Goal: Task Accomplishment & Management: Manage account settings

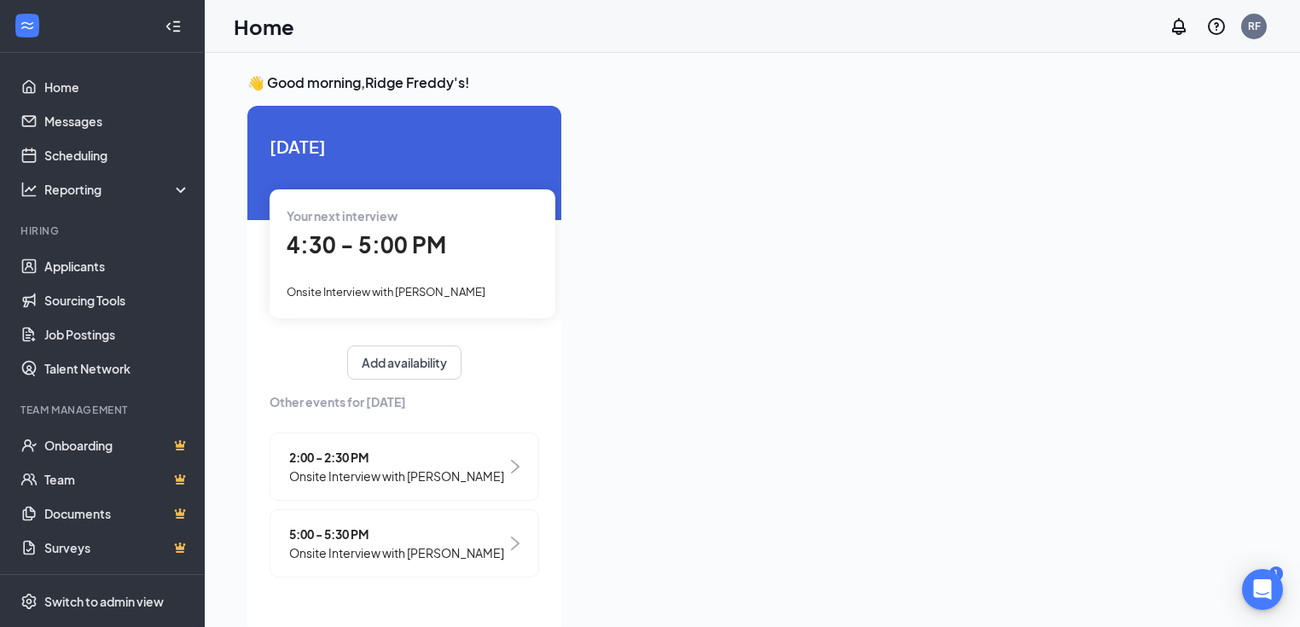
click at [321, 438] on div "2:00 - 2:30 PM Onsite Interview with [PERSON_NAME]" at bounding box center [405, 466] width 270 height 68
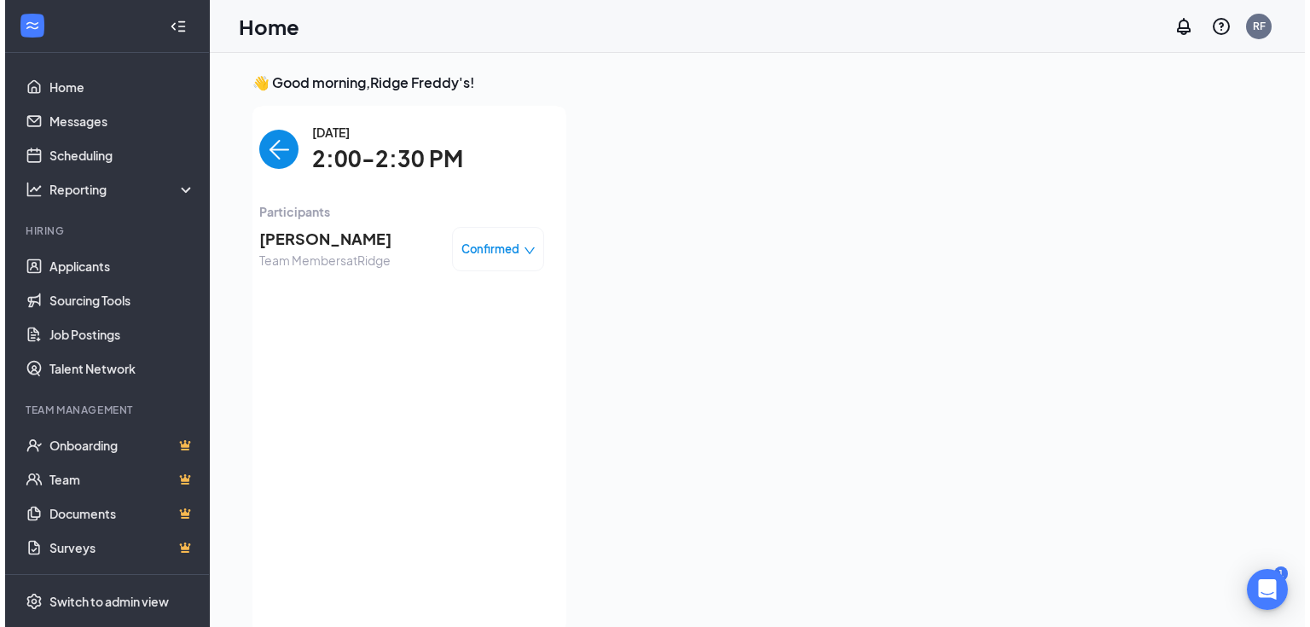
scroll to position [7, 0]
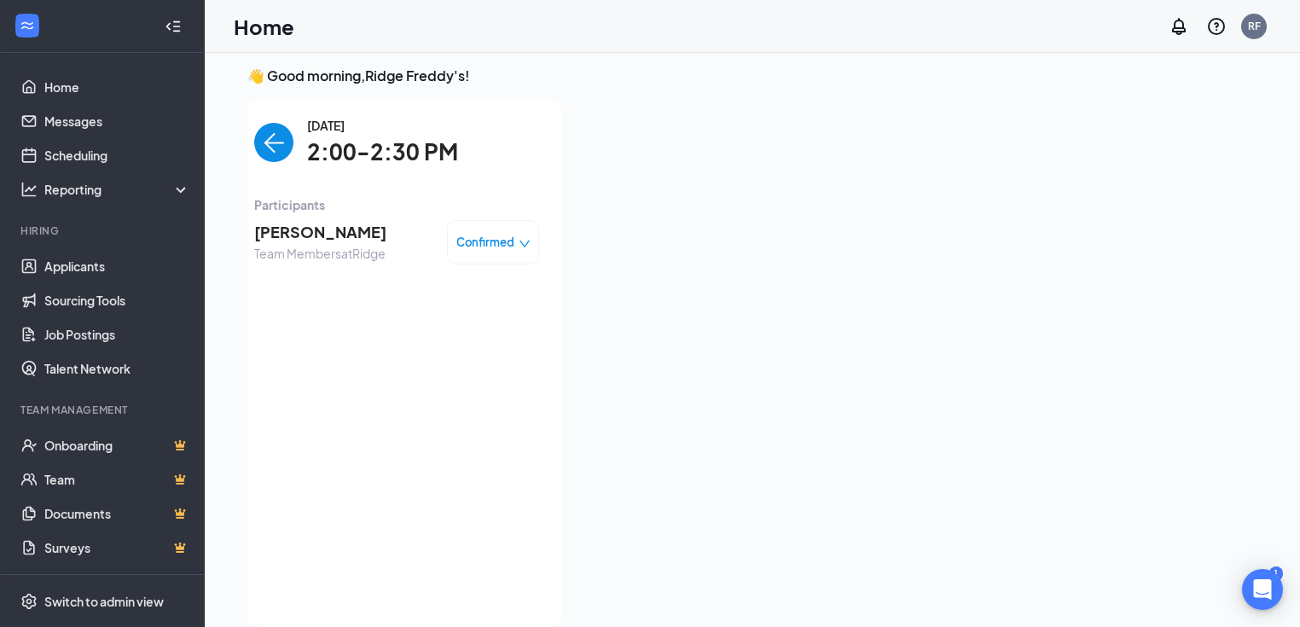
click at [325, 225] on span "[PERSON_NAME]" at bounding box center [320, 232] width 132 height 24
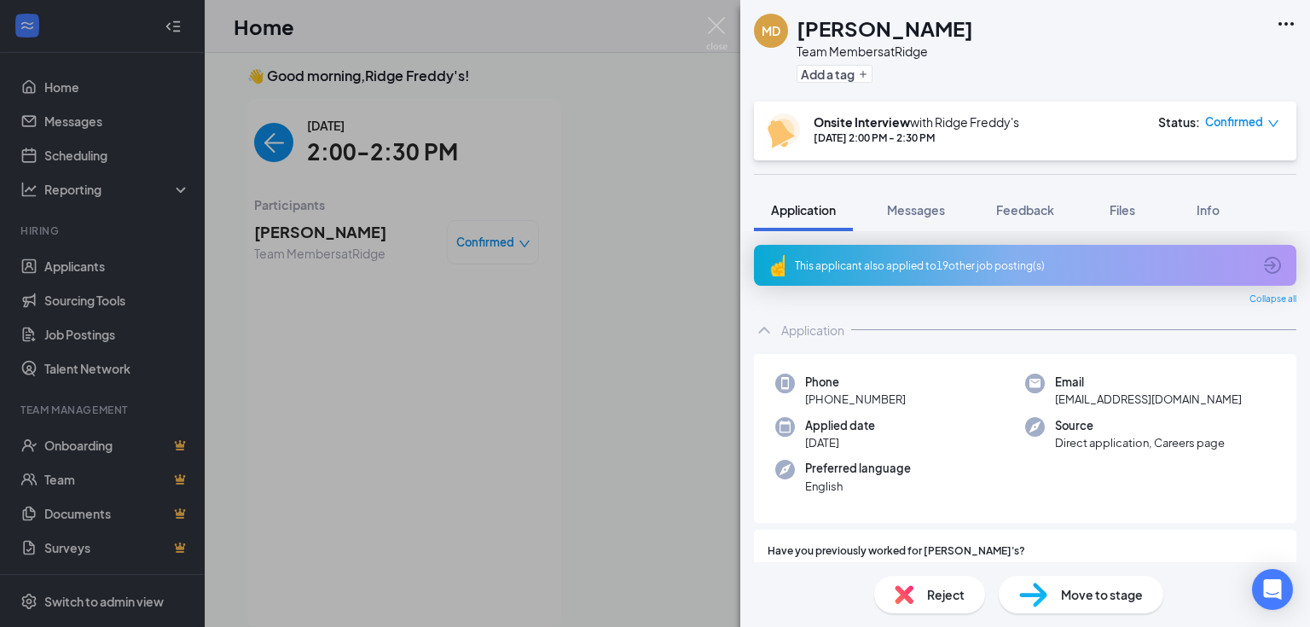
click at [974, 270] on div "This applicant also applied to 19 other job posting(s)" at bounding box center [1023, 265] width 457 height 14
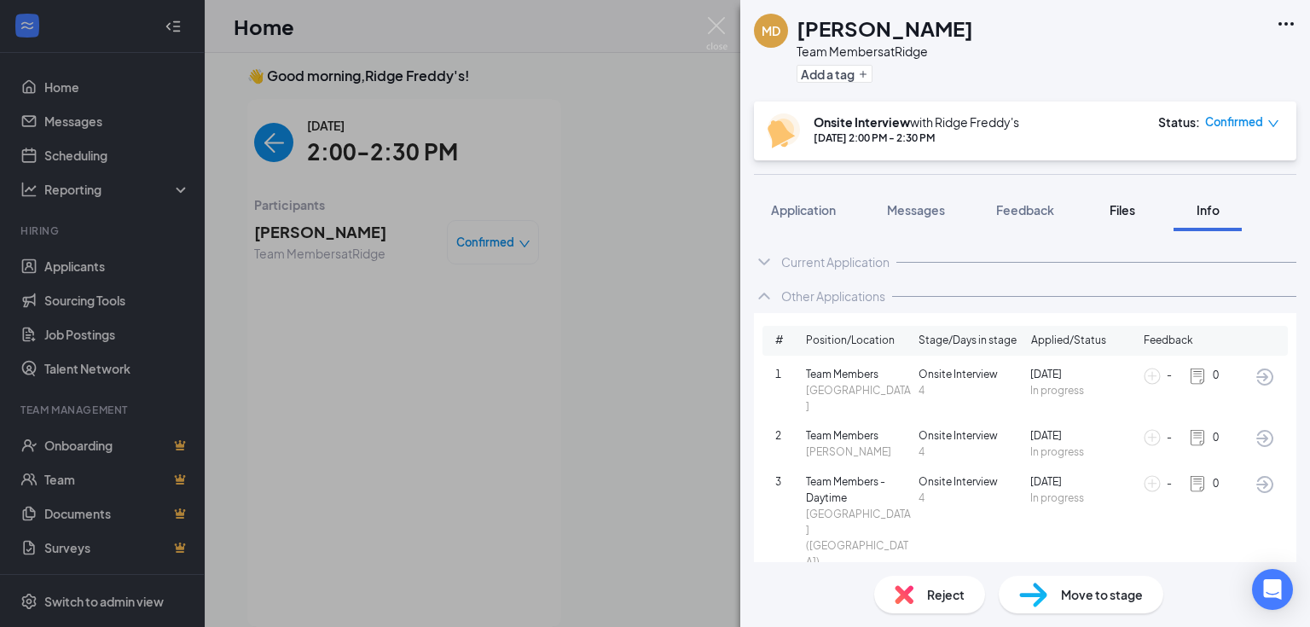
click at [1114, 212] on span "Files" at bounding box center [1123, 209] width 26 height 15
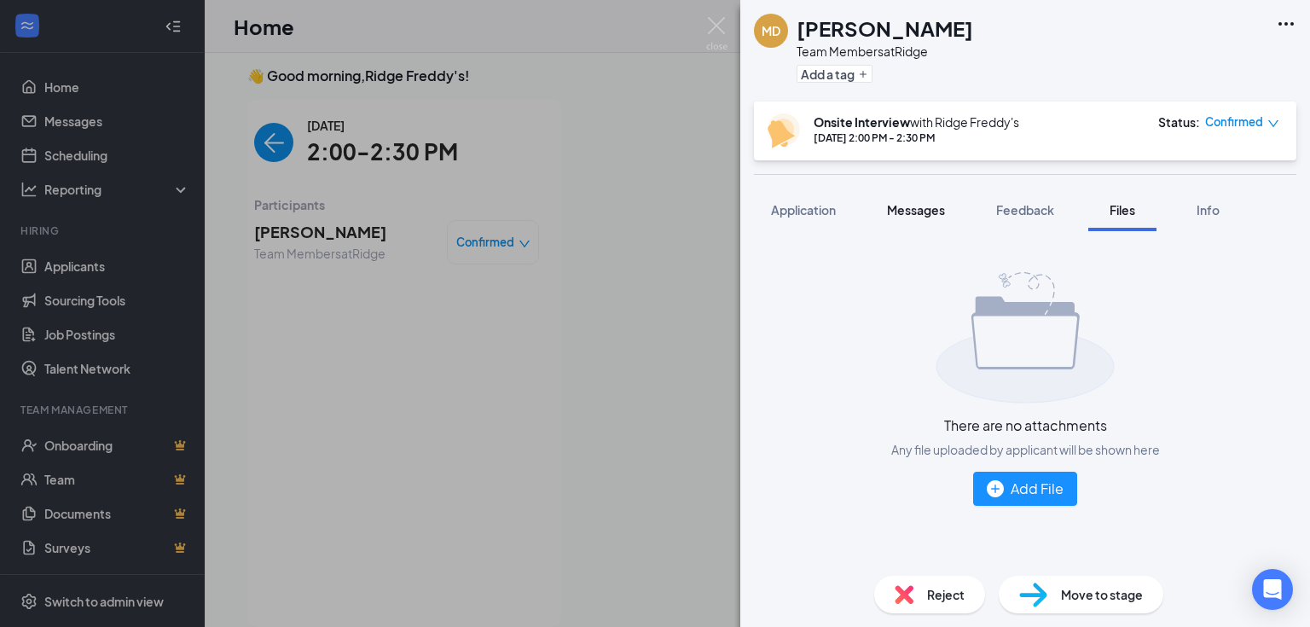
click at [919, 205] on span "Messages" at bounding box center [916, 209] width 58 height 15
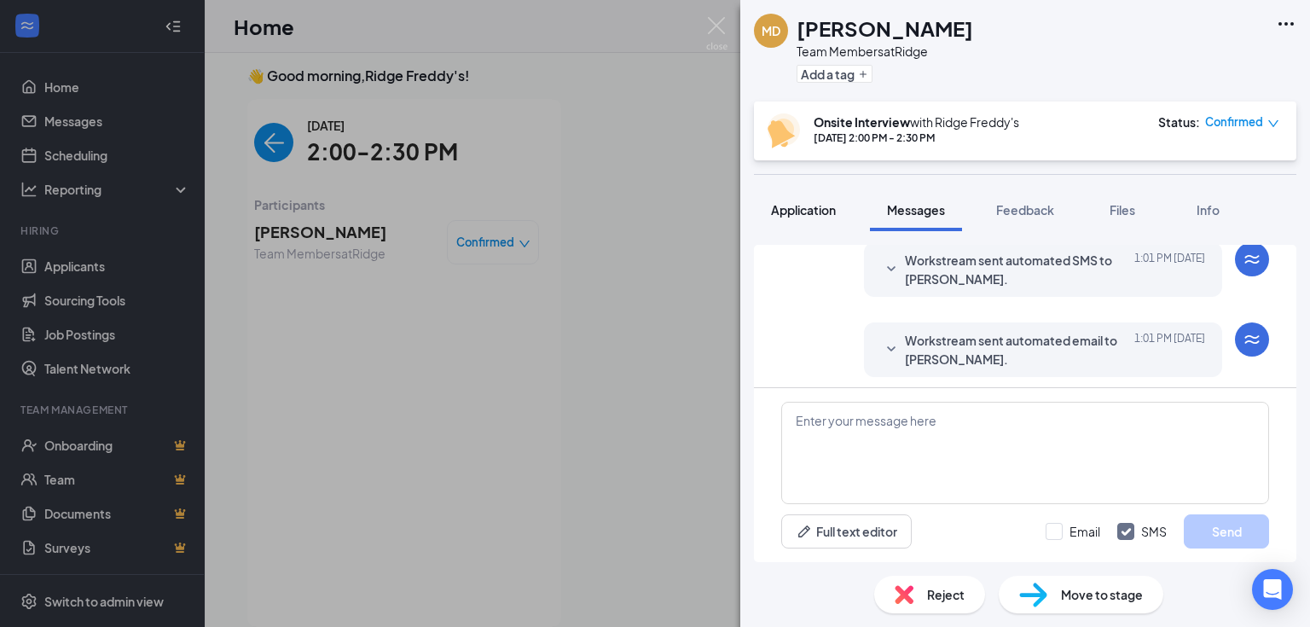
scroll to position [682, 0]
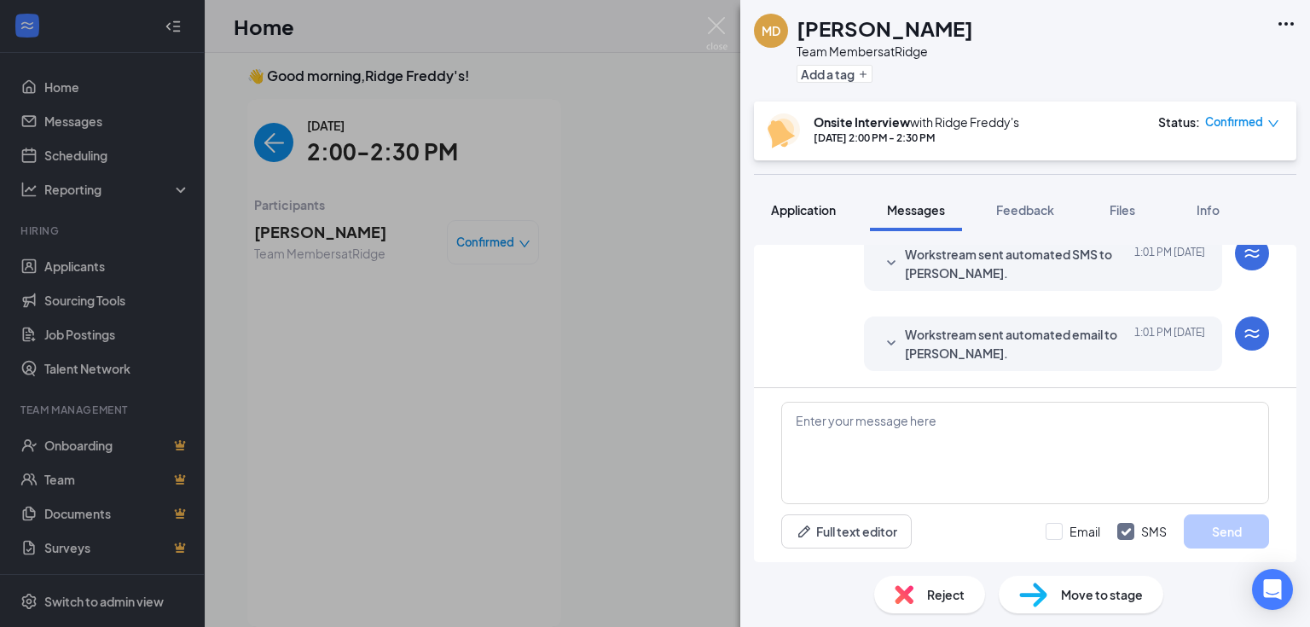
click at [809, 207] on span "Application" at bounding box center [803, 209] width 65 height 15
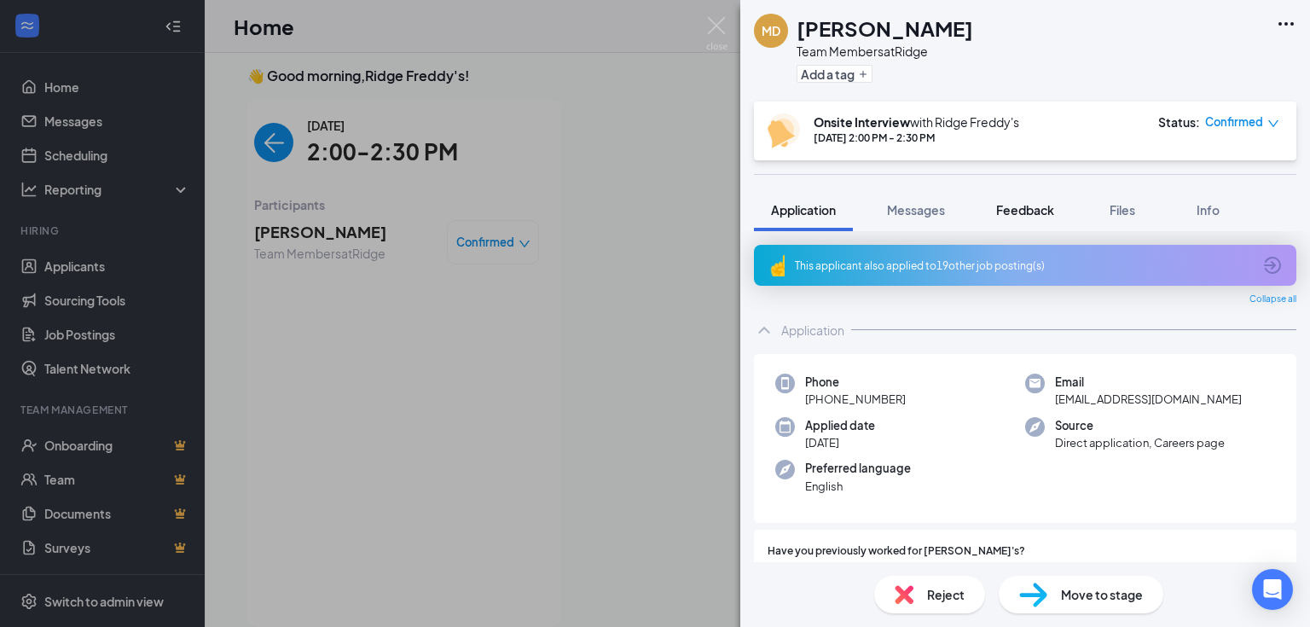
click at [1030, 208] on span "Feedback" at bounding box center [1025, 209] width 58 height 15
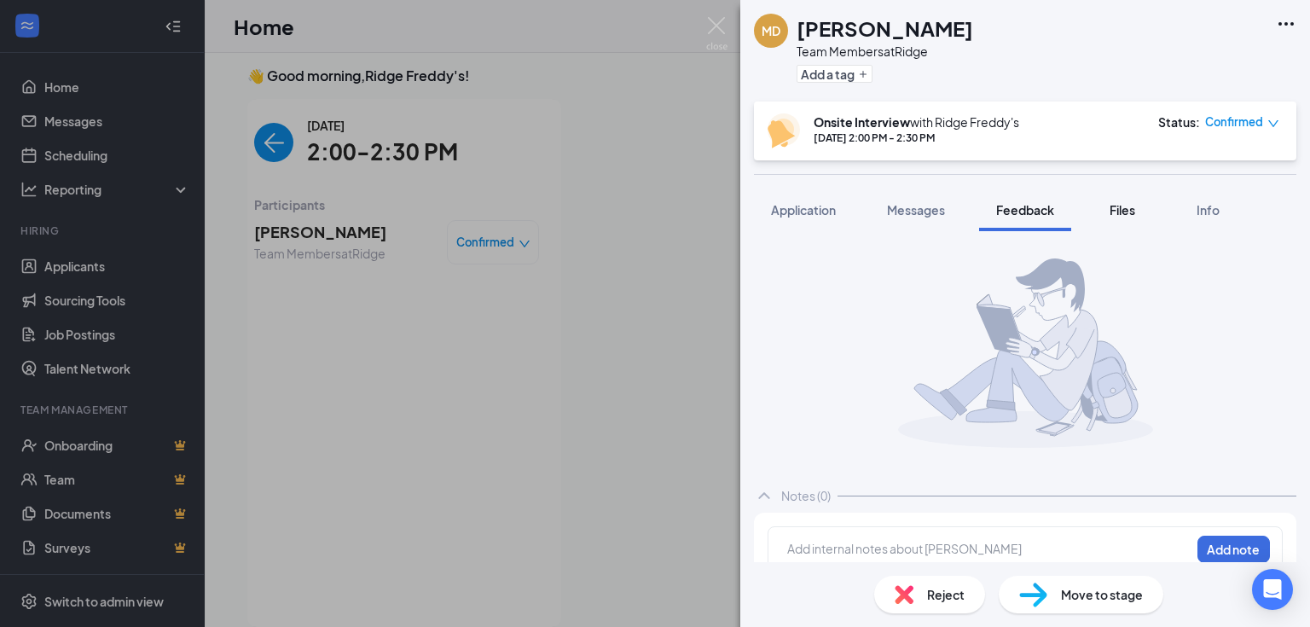
click at [1116, 211] on span "Files" at bounding box center [1123, 209] width 26 height 15
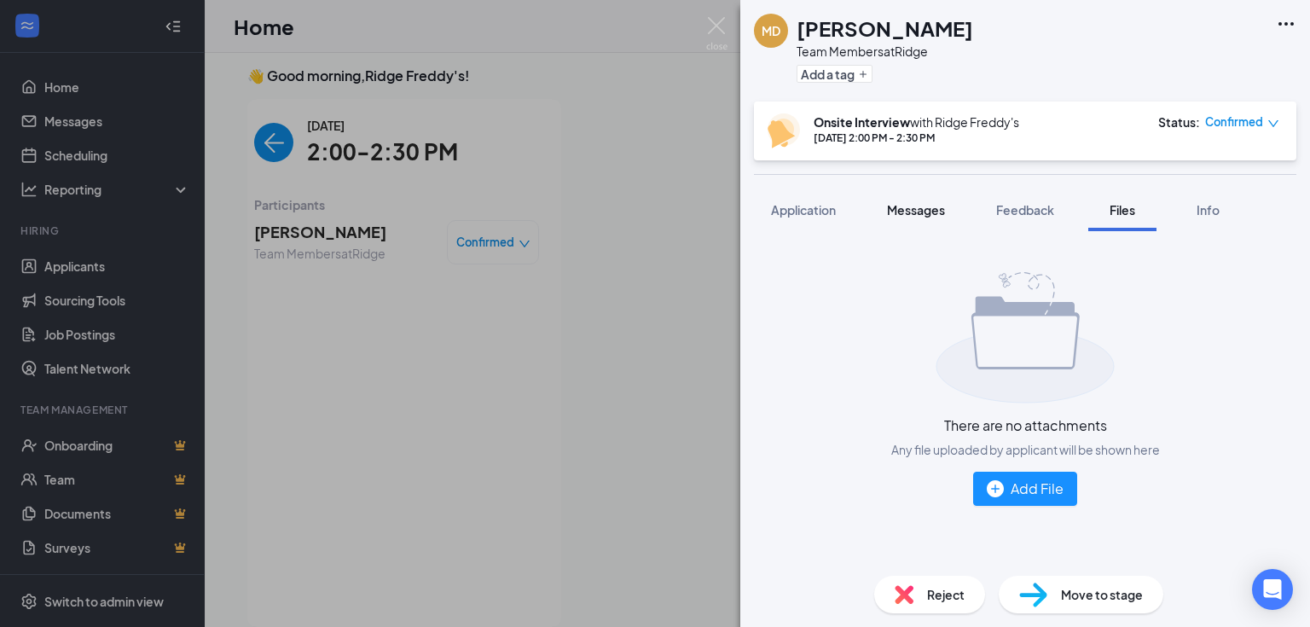
click at [929, 218] on button "Messages" at bounding box center [916, 209] width 92 height 43
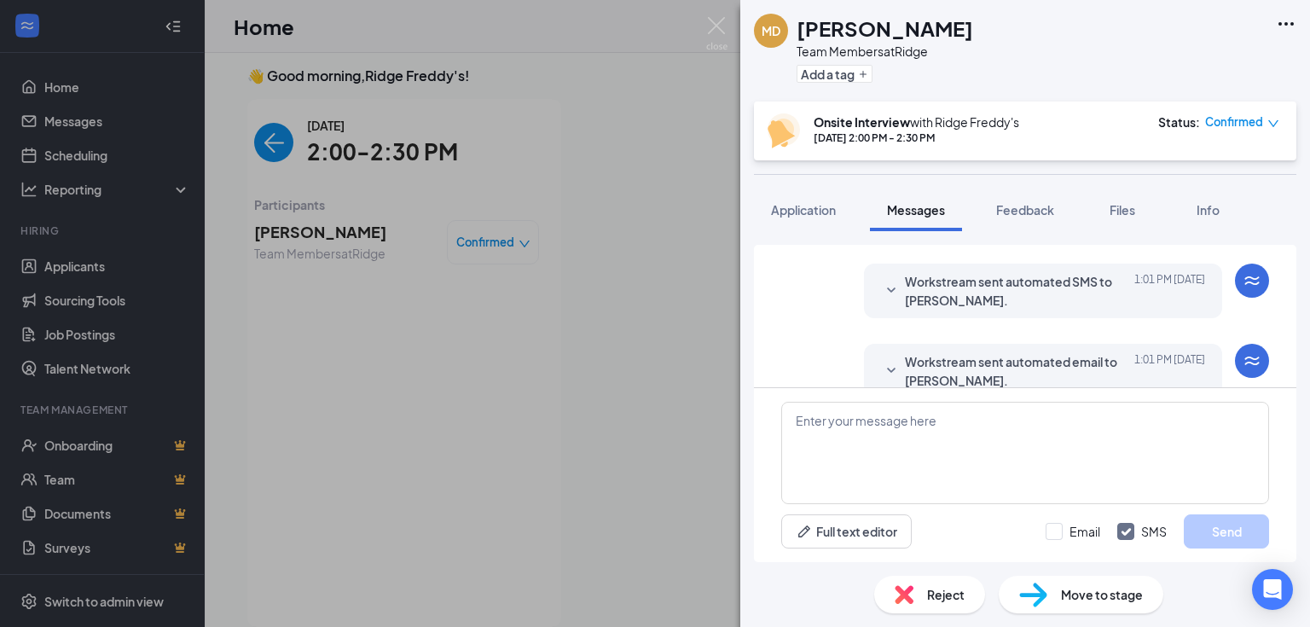
scroll to position [682, 0]
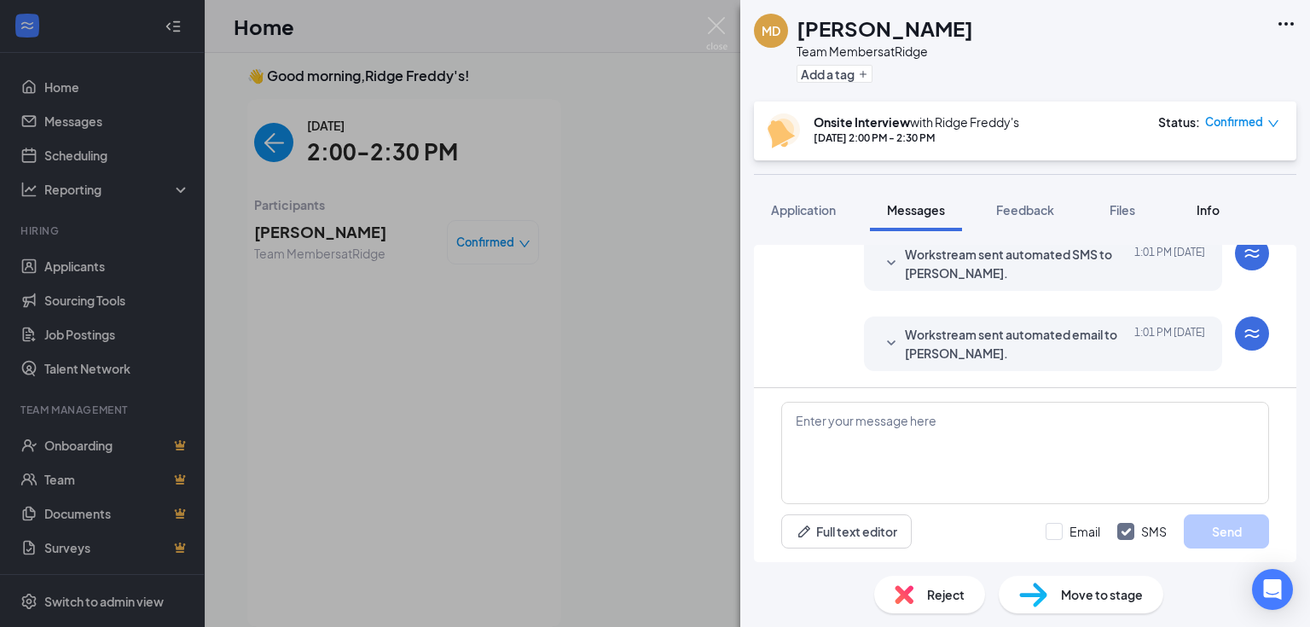
click at [1202, 208] on span "Info" at bounding box center [1208, 209] width 23 height 15
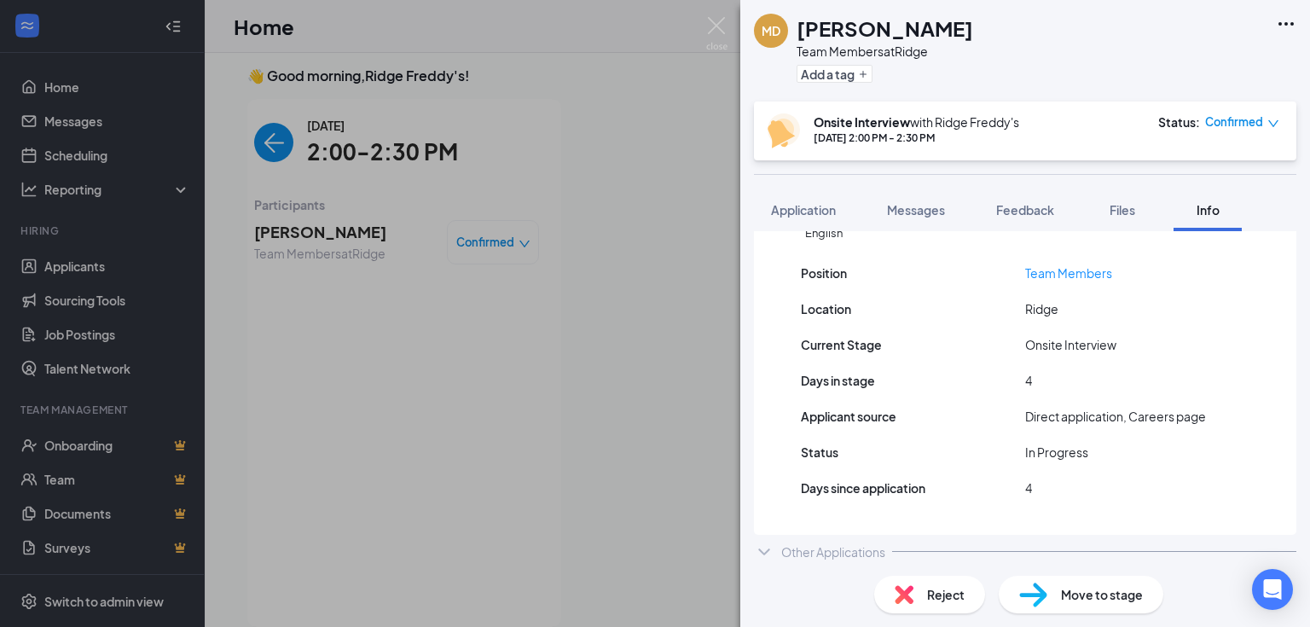
scroll to position [184, 0]
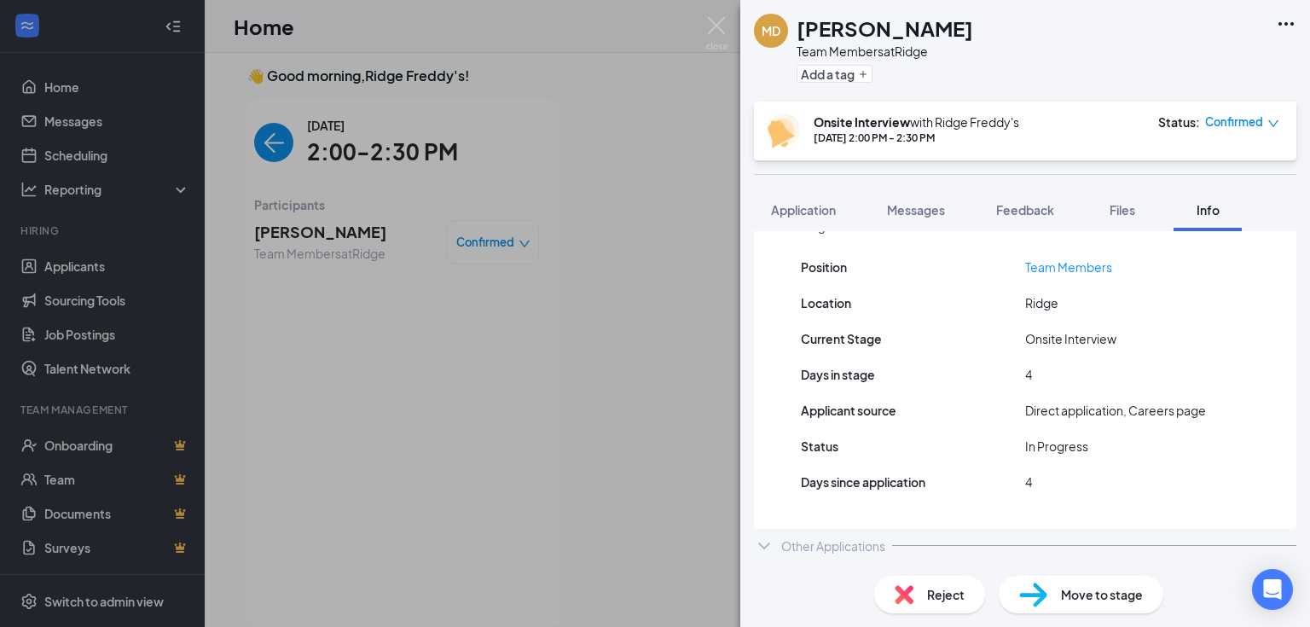
click at [774, 546] on div "Other Applications" at bounding box center [1025, 546] width 542 height 34
click at [774, 545] on div "Other Applications" at bounding box center [1025, 546] width 542 height 34
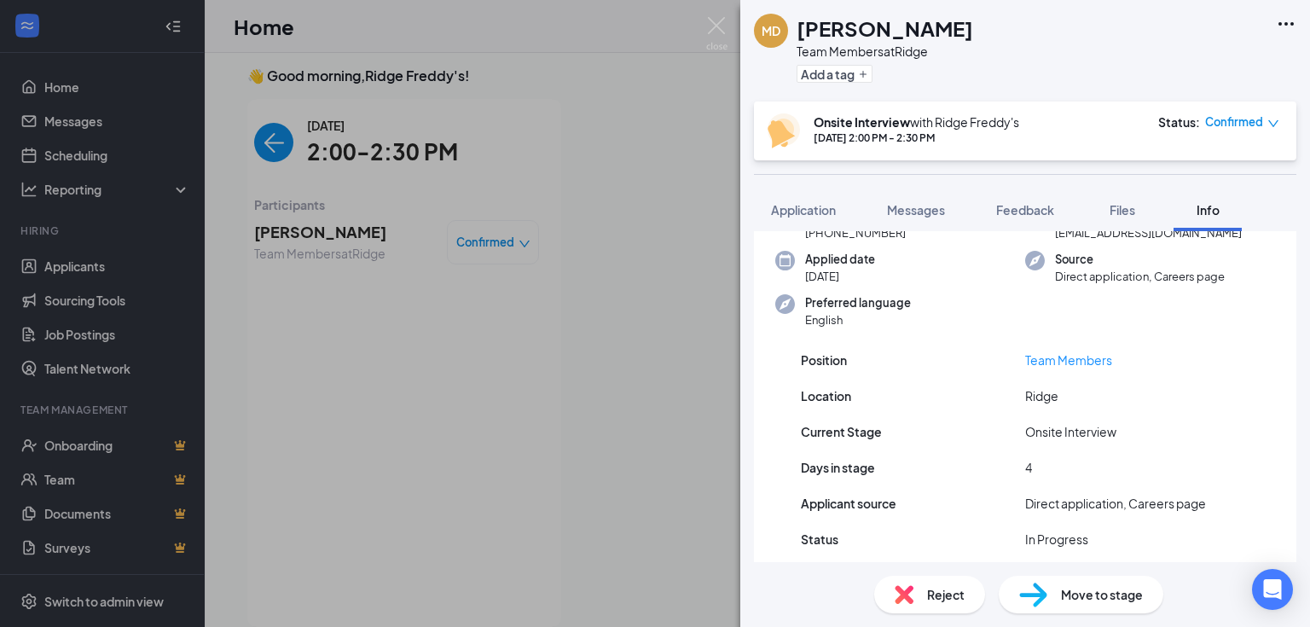
scroll to position [0, 0]
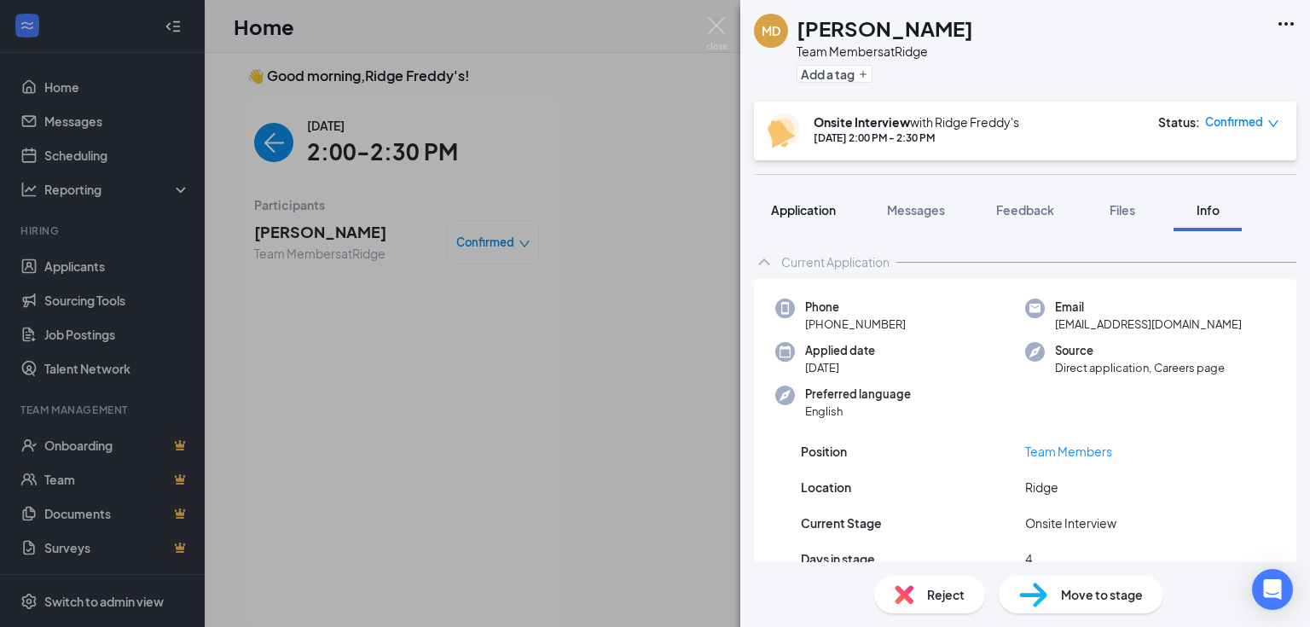
click at [825, 219] on button "Application" at bounding box center [803, 209] width 99 height 43
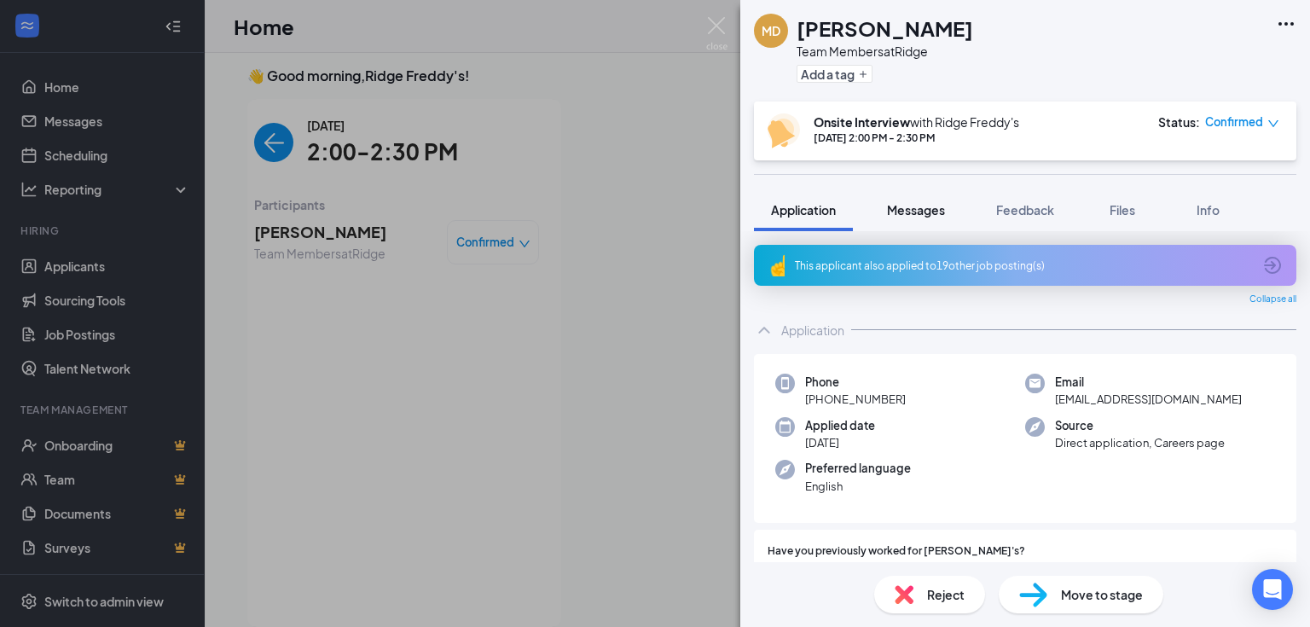
click at [926, 205] on span "Messages" at bounding box center [916, 209] width 58 height 15
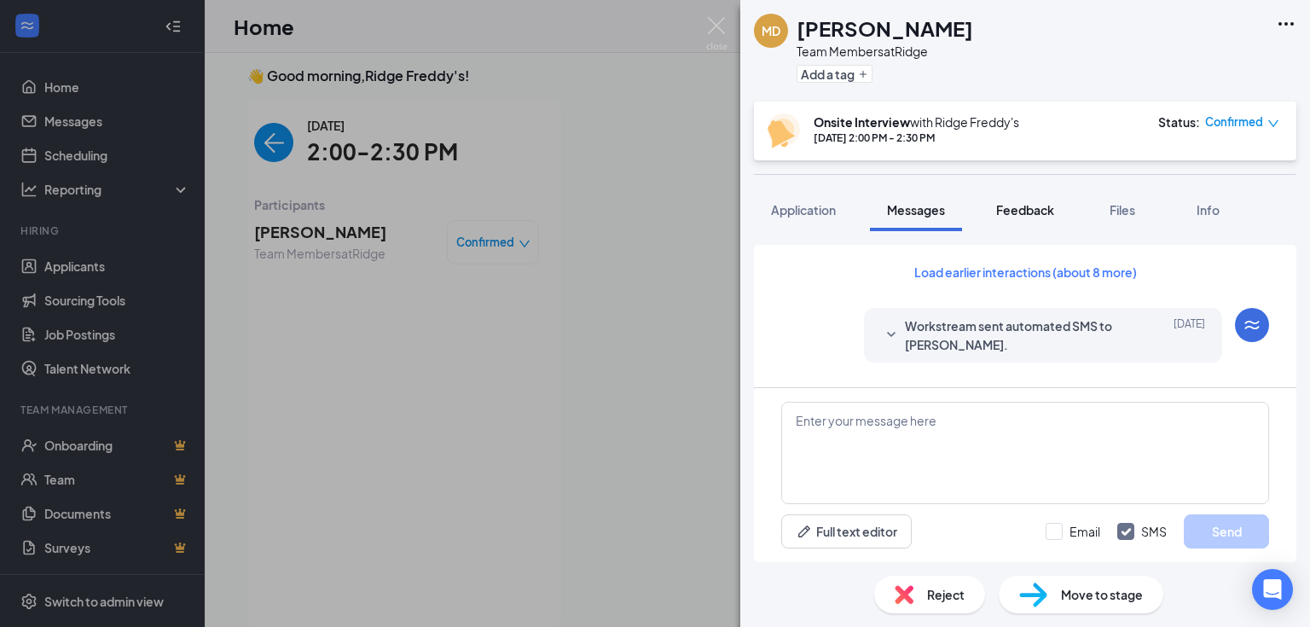
click at [1047, 216] on span "Feedback" at bounding box center [1025, 209] width 58 height 15
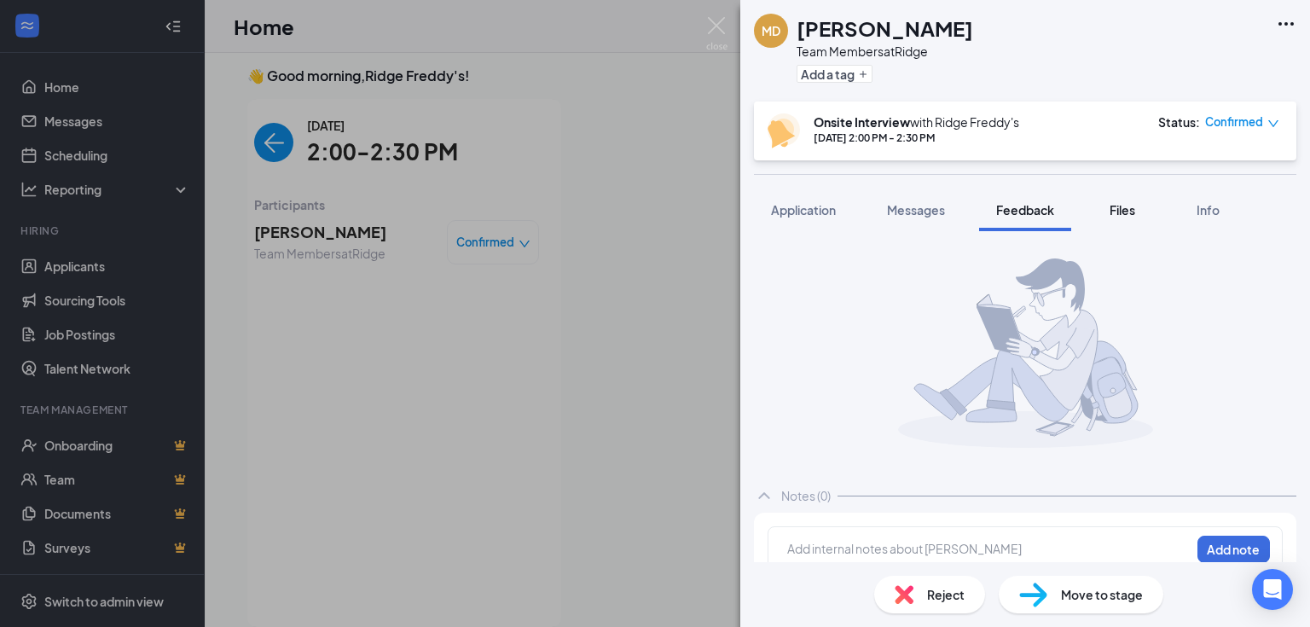
click at [1127, 212] on span "Files" at bounding box center [1123, 209] width 26 height 15
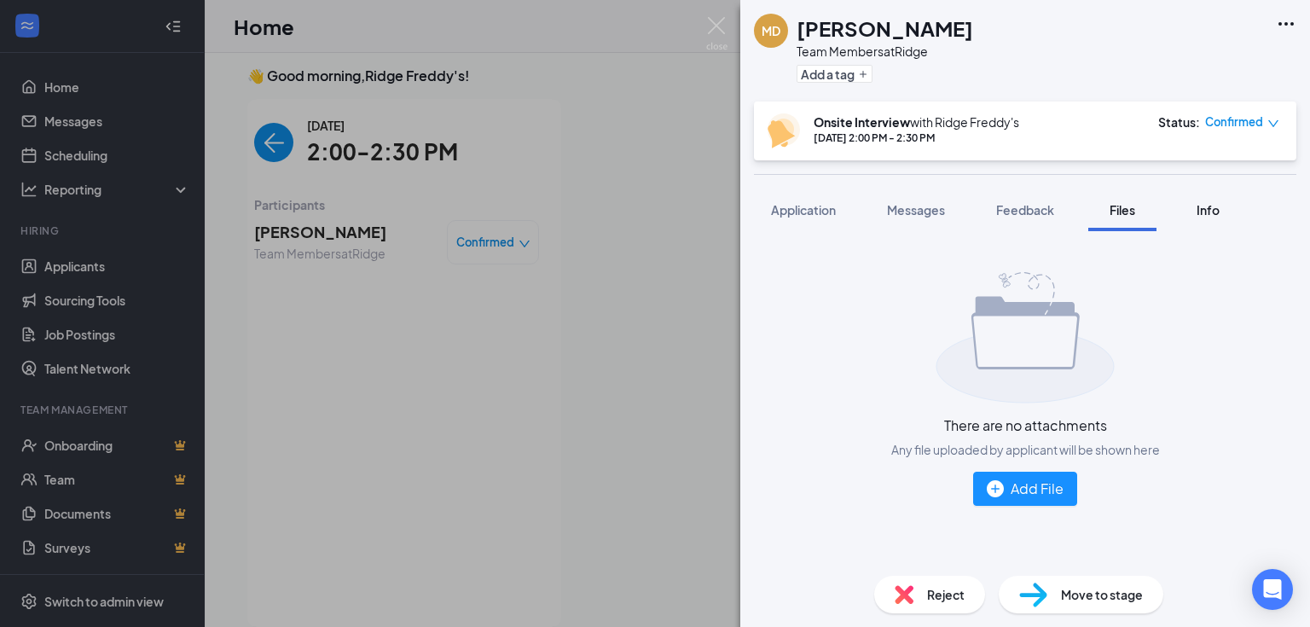
click at [1228, 208] on button "Info" at bounding box center [1208, 209] width 68 height 43
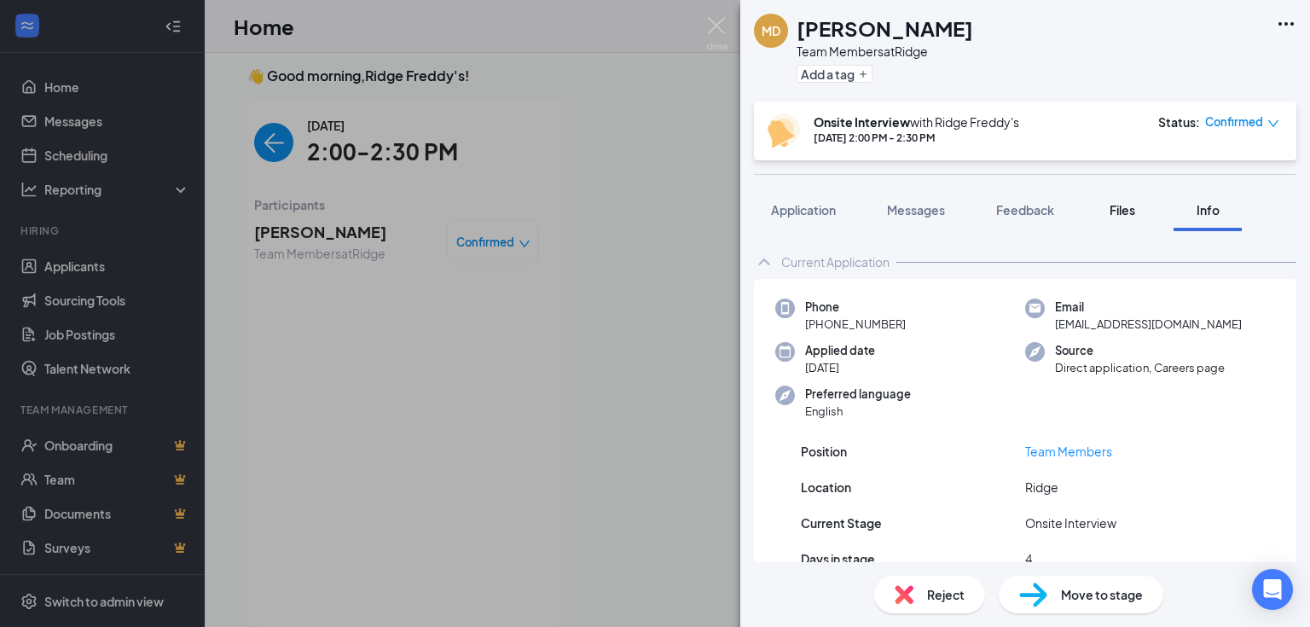
click at [1112, 216] on div "Files" at bounding box center [1122, 209] width 34 height 17
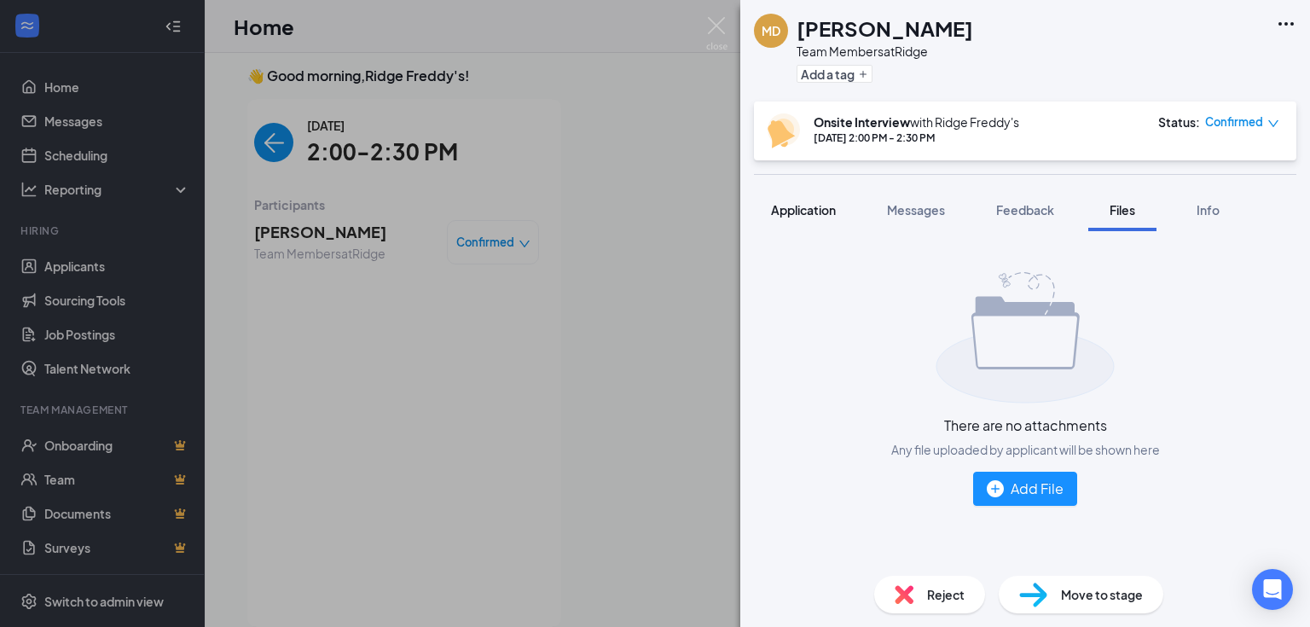
click at [806, 215] on span "Application" at bounding box center [803, 209] width 65 height 15
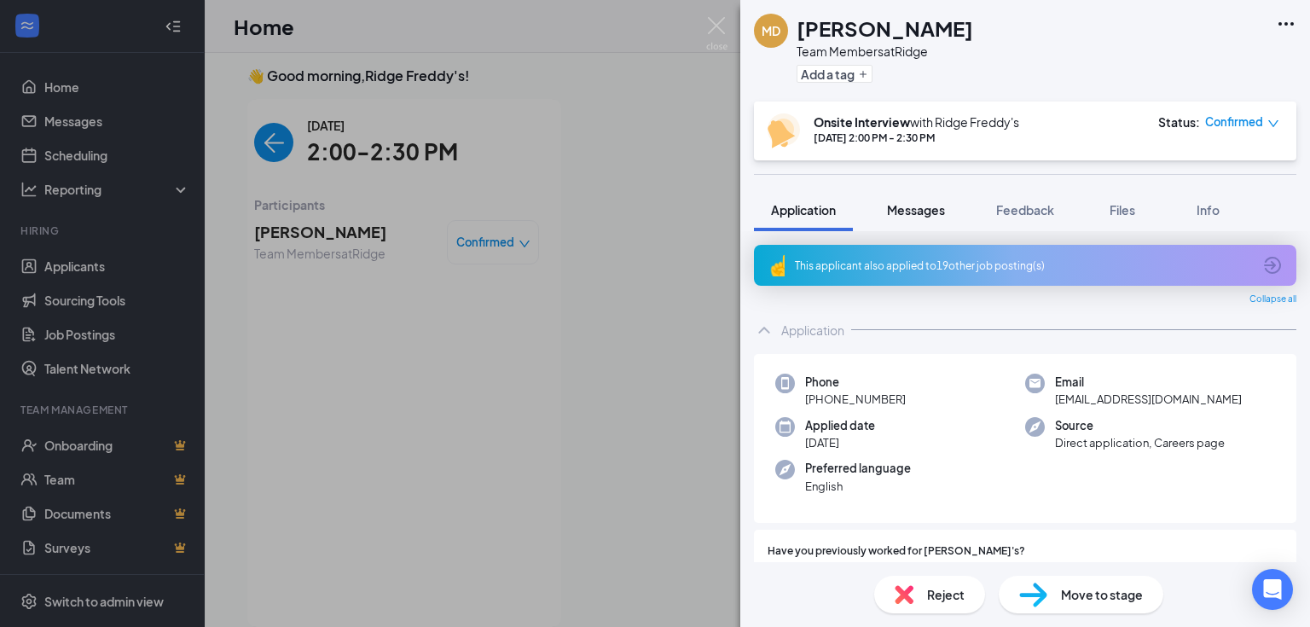
click at [939, 208] on span "Messages" at bounding box center [916, 209] width 58 height 15
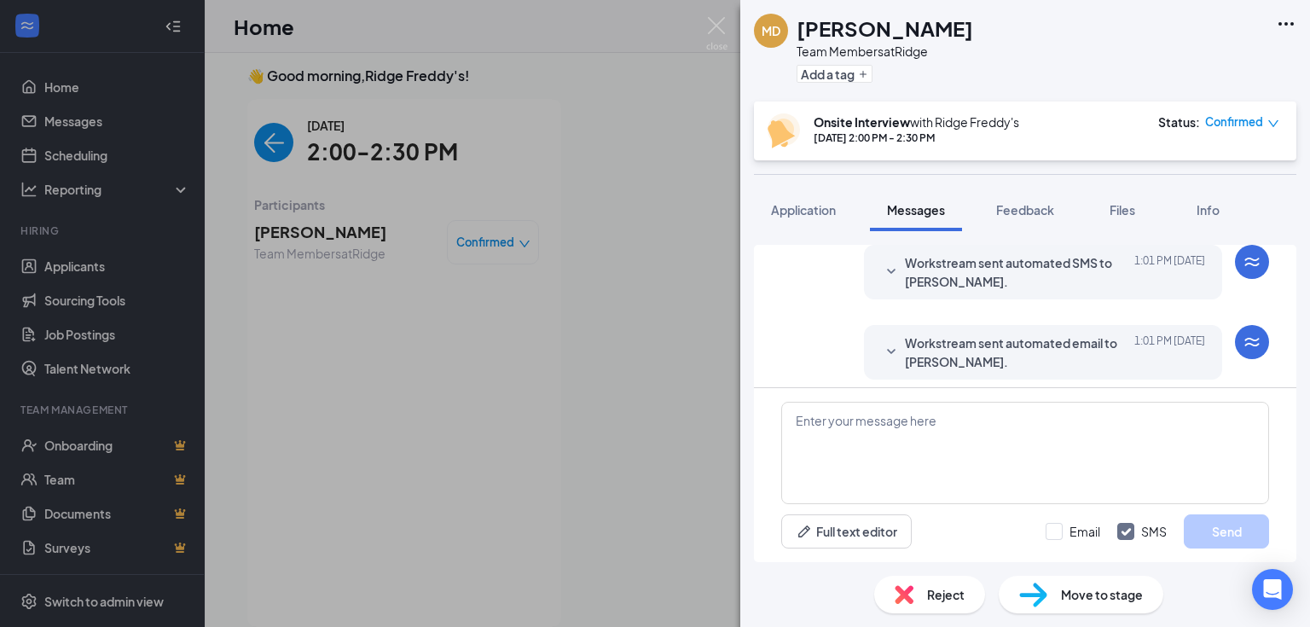
scroll to position [682, 0]
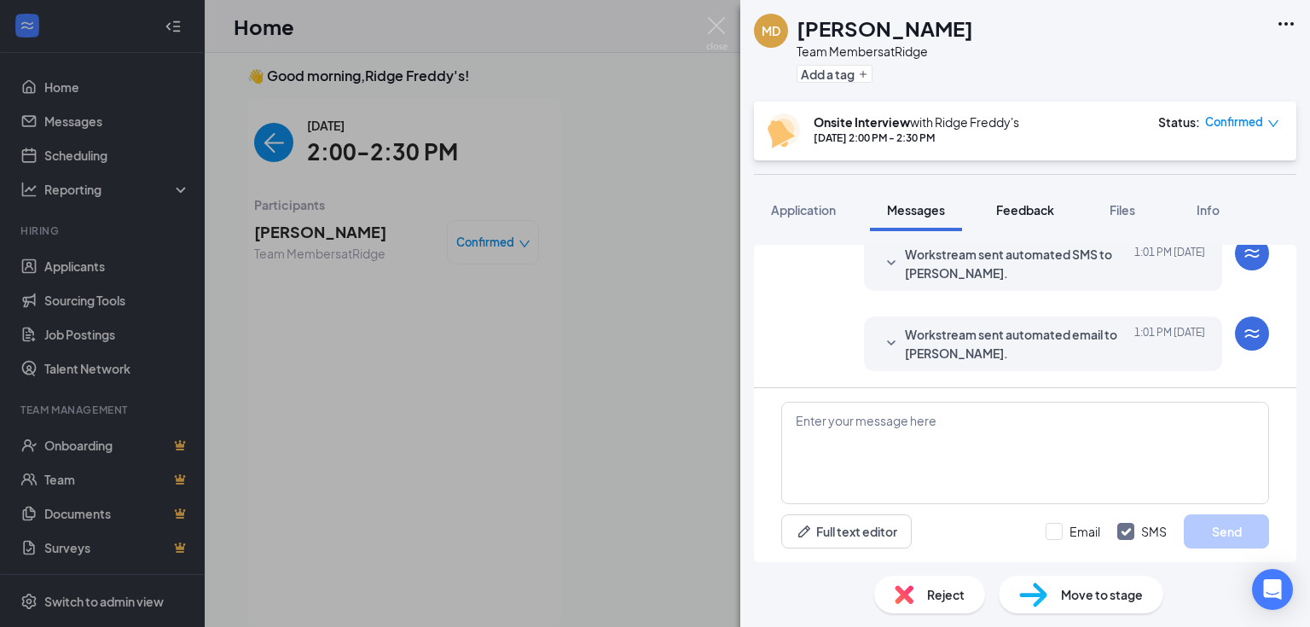
click at [1029, 218] on button "Feedback" at bounding box center [1025, 209] width 92 height 43
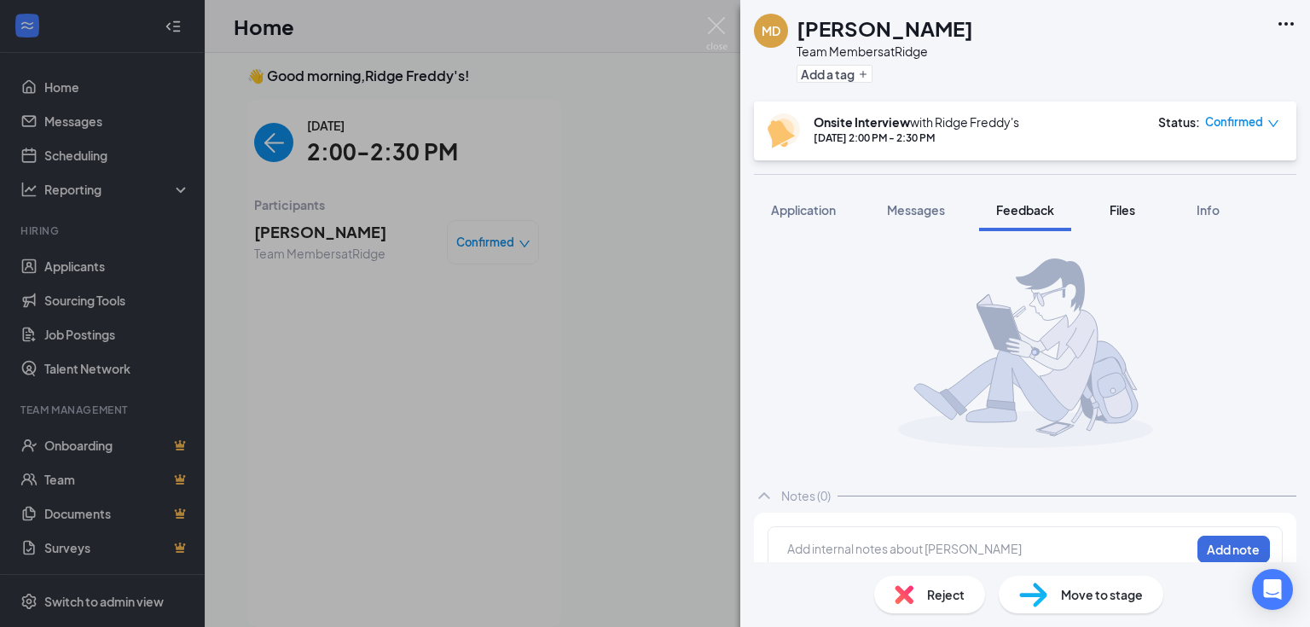
click at [1105, 217] on button "Files" at bounding box center [1122, 209] width 68 height 43
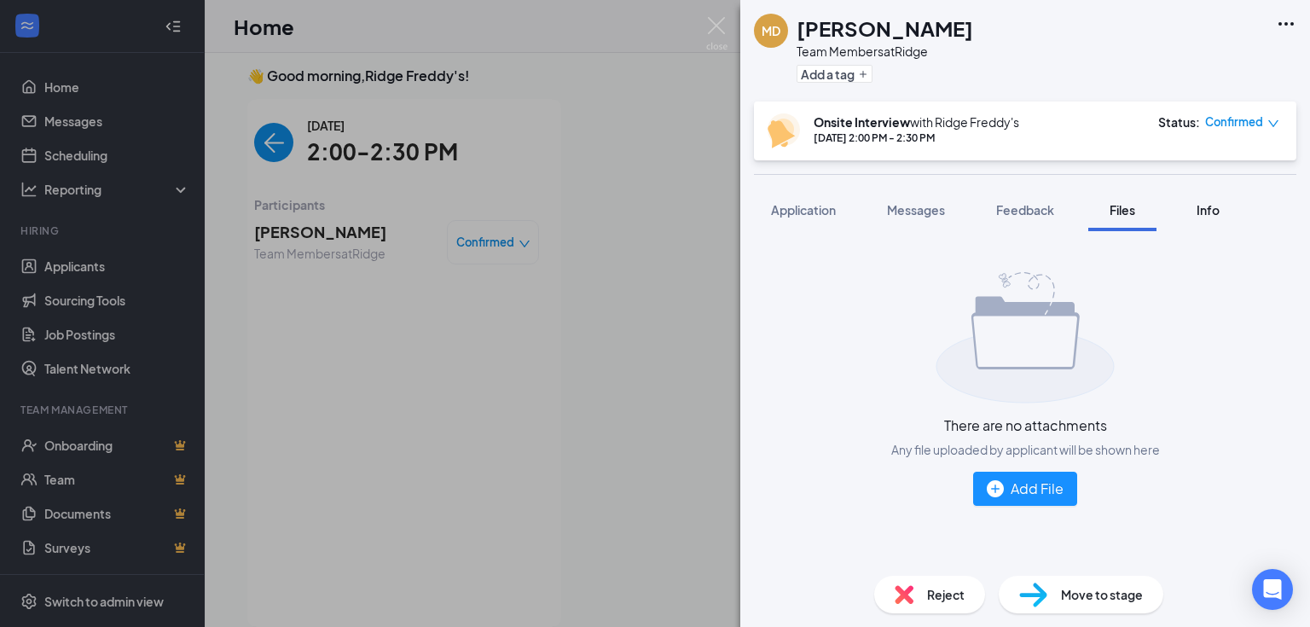
click at [1216, 202] on span "Info" at bounding box center [1208, 209] width 23 height 15
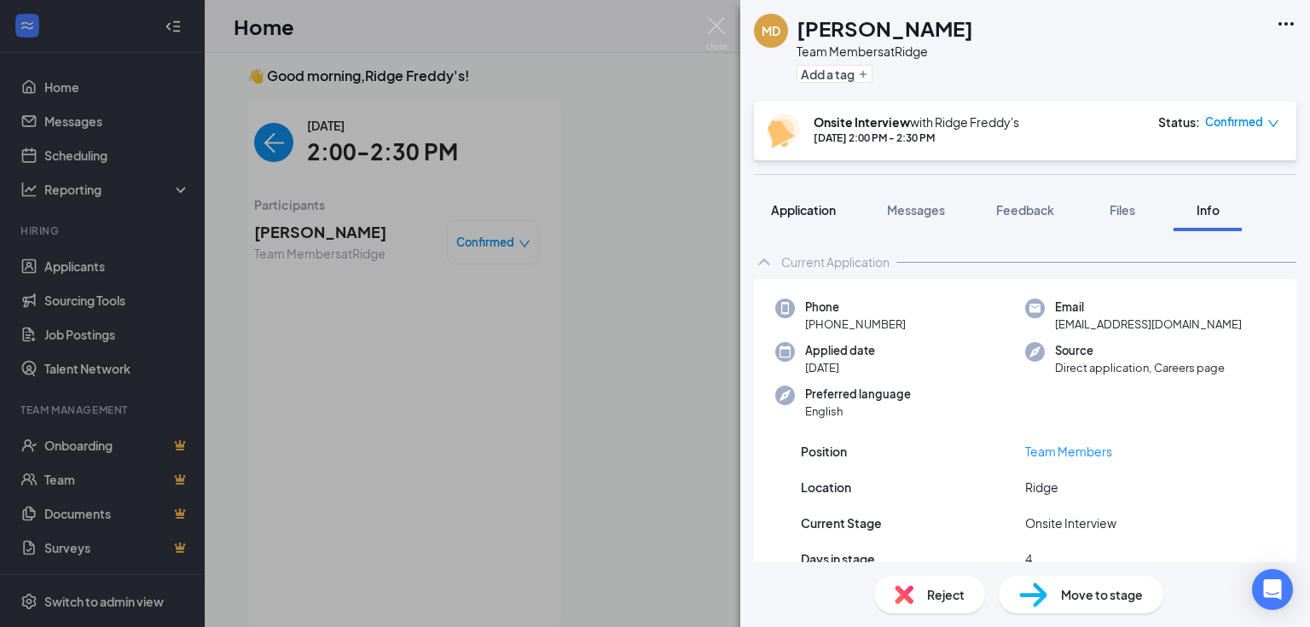
click at [809, 214] on span "Application" at bounding box center [803, 209] width 65 height 15
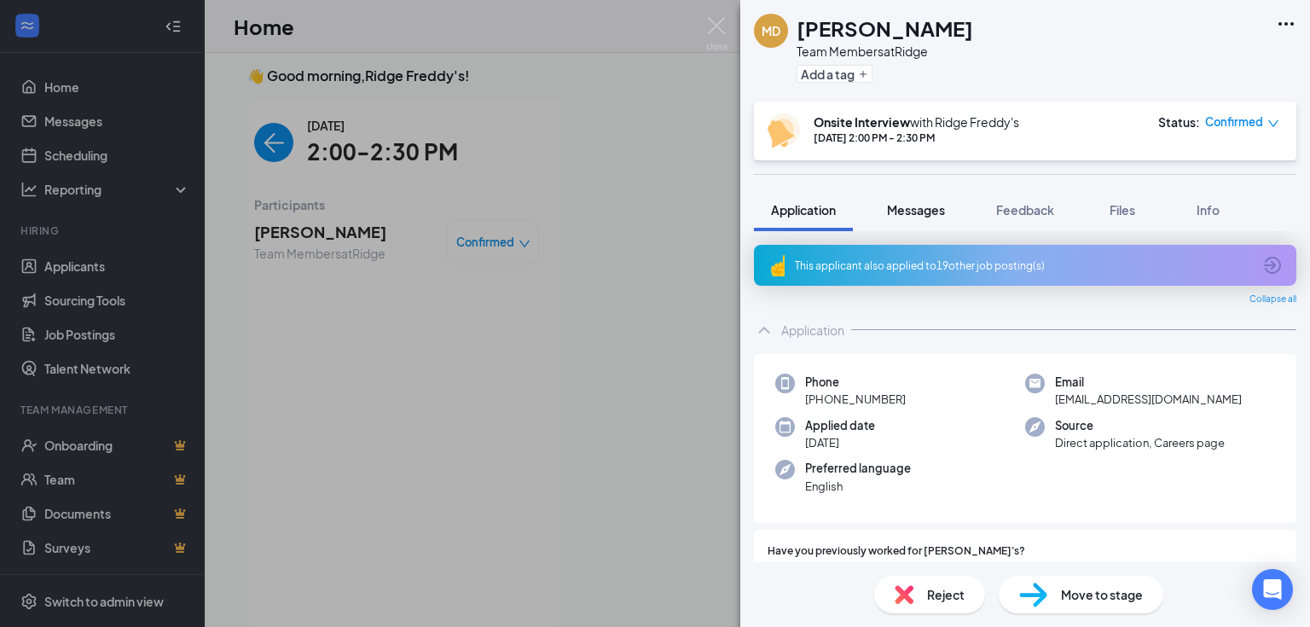
click at [905, 212] on span "Messages" at bounding box center [916, 209] width 58 height 15
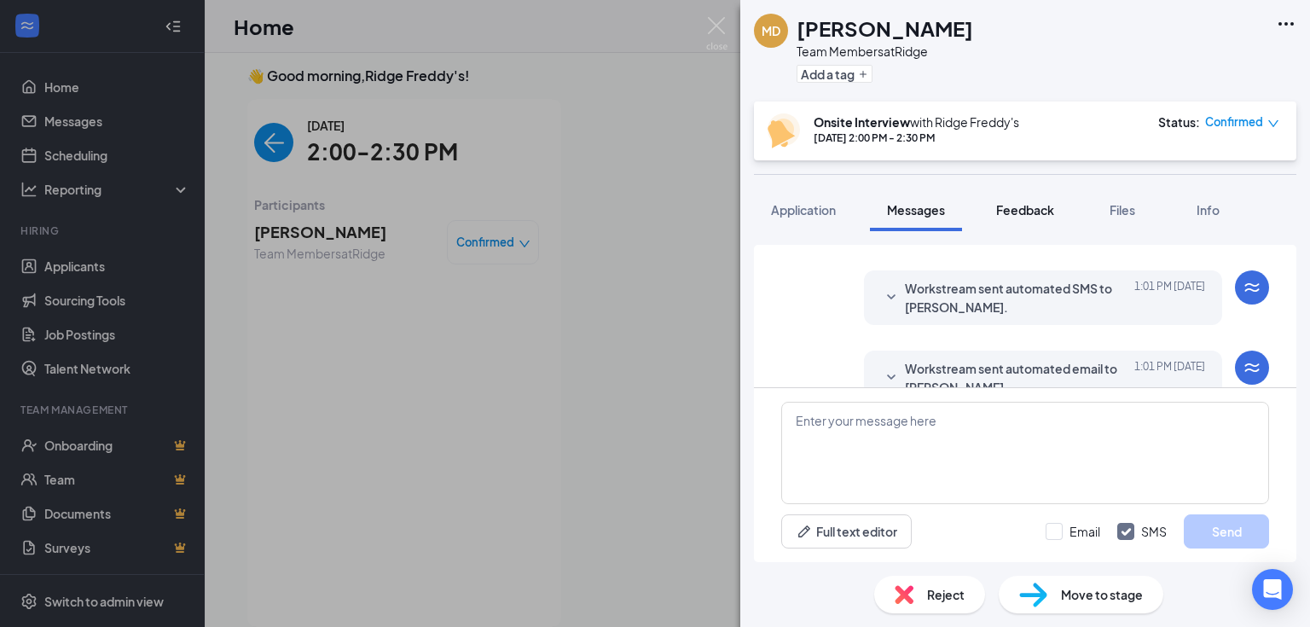
scroll to position [682, 0]
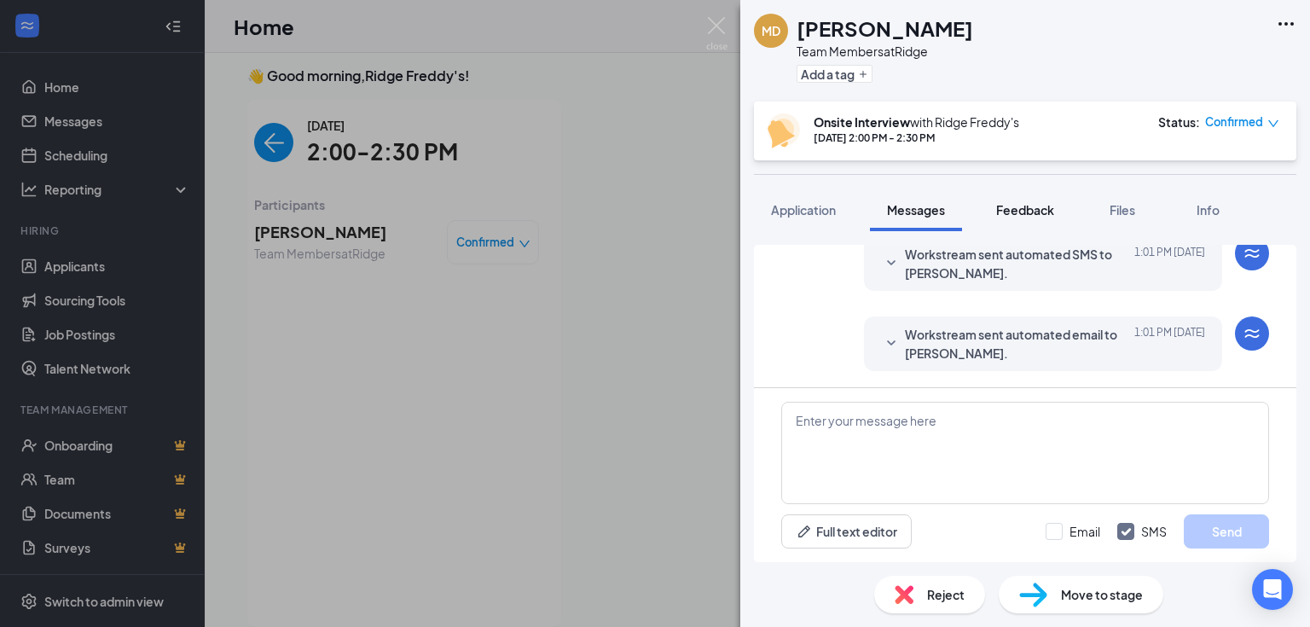
click at [1012, 216] on span "Feedback" at bounding box center [1025, 209] width 58 height 15
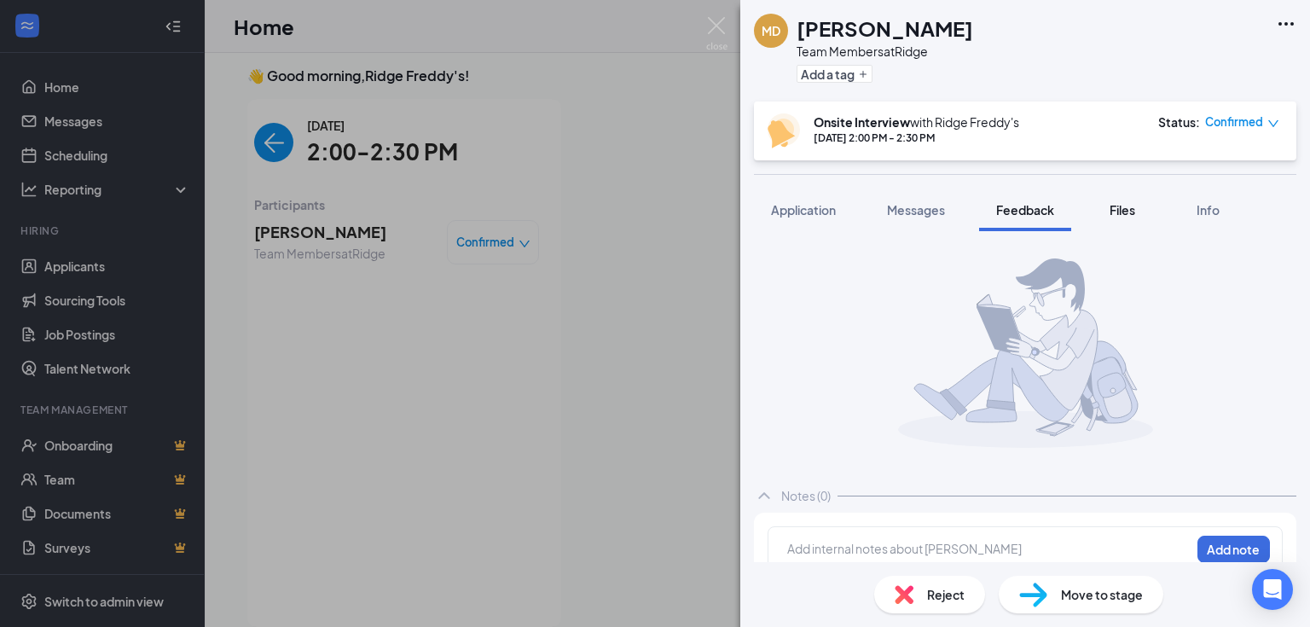
click at [1109, 211] on div "Files" at bounding box center [1122, 209] width 34 height 17
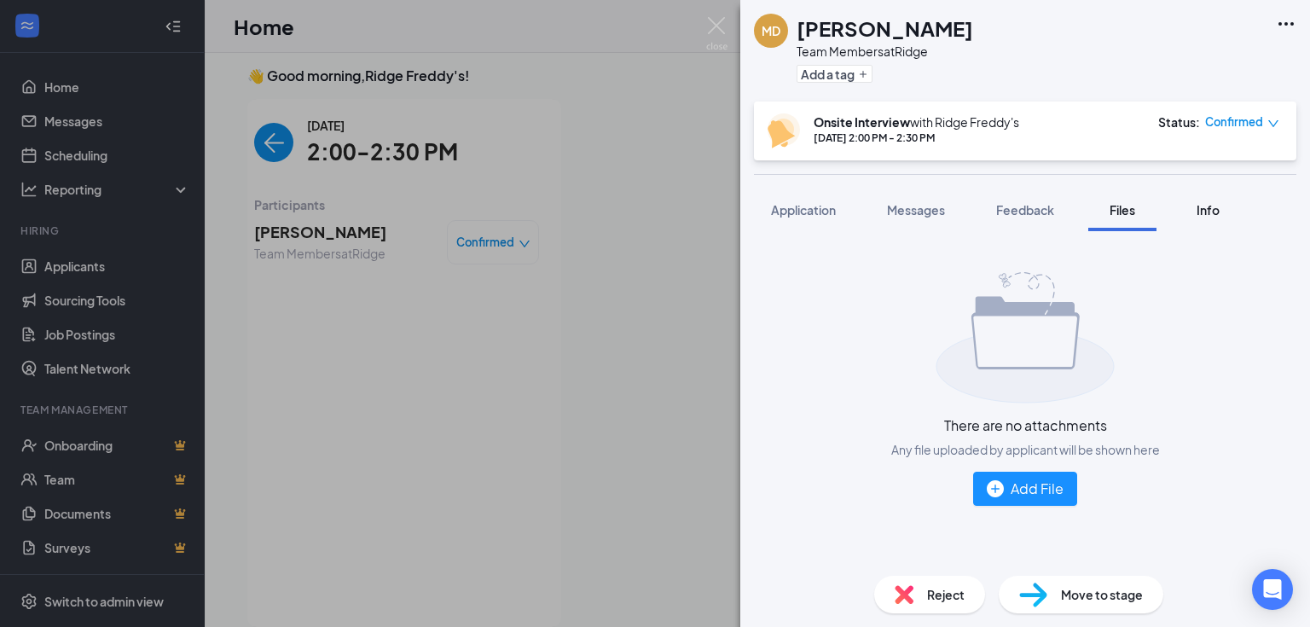
click at [1199, 224] on button "Info" at bounding box center [1208, 209] width 68 height 43
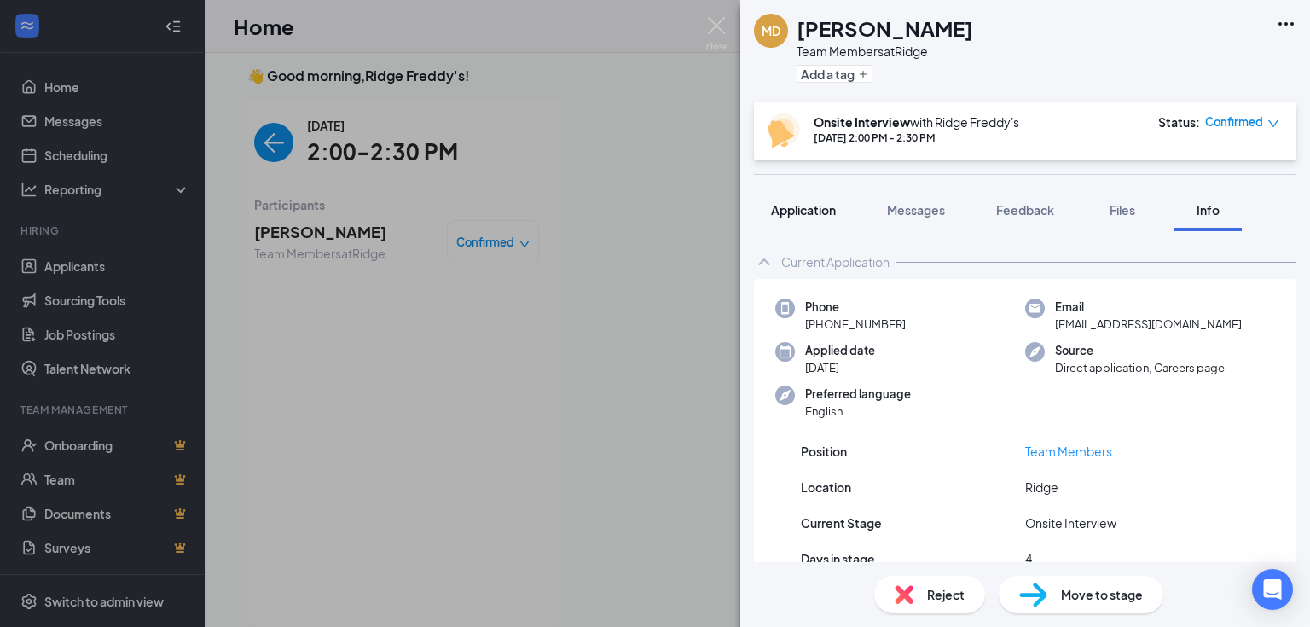
click at [822, 204] on span "Application" at bounding box center [803, 209] width 65 height 15
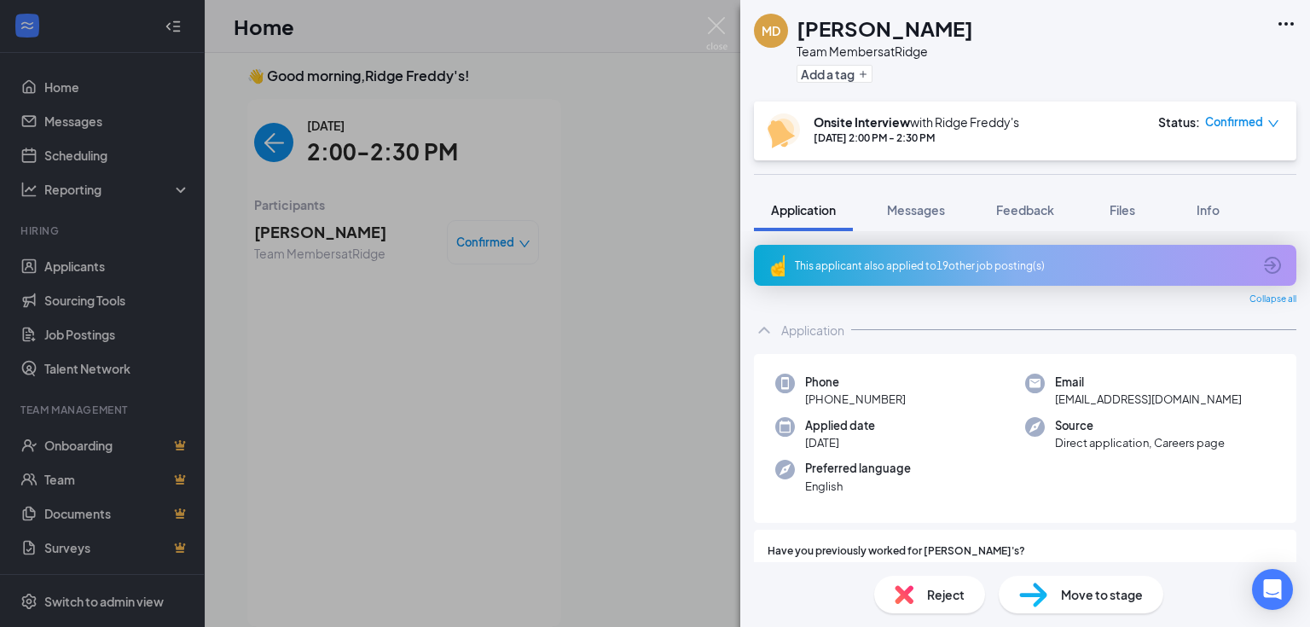
click at [883, 31] on h1 "[PERSON_NAME]" at bounding box center [885, 28] width 177 height 29
drag, startPoint x: 376, startPoint y: 275, endPoint x: 255, endPoint y: 268, distance: 121.3
click at [376, 273] on div "MD [PERSON_NAME] Team Members at Ridge Add a tag Onsite Interview with Ridge [P…" at bounding box center [655, 313] width 1310 height 627
